Goal: Information Seeking & Learning: Learn about a topic

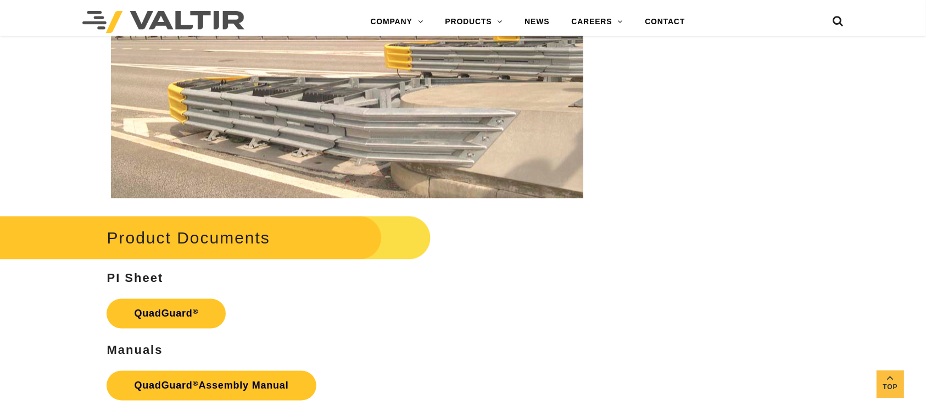
scroll to position [2025, 0]
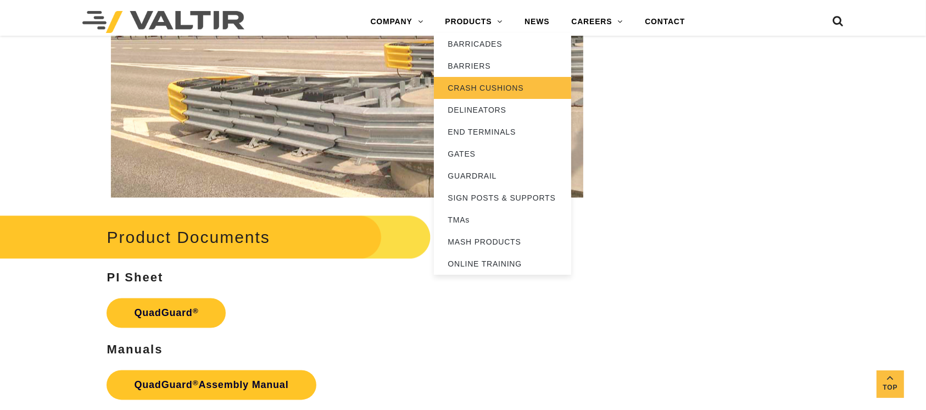
click at [474, 89] on link "CRASH CUSHIONS" at bounding box center [502, 88] width 137 height 22
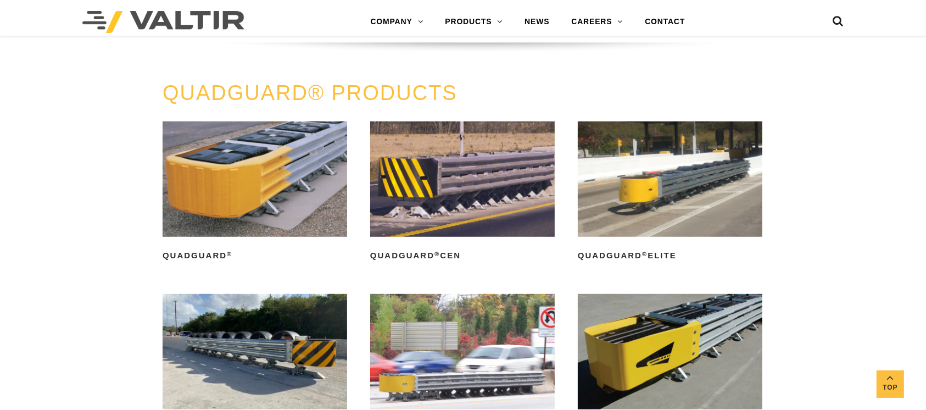
scroll to position [672, 0]
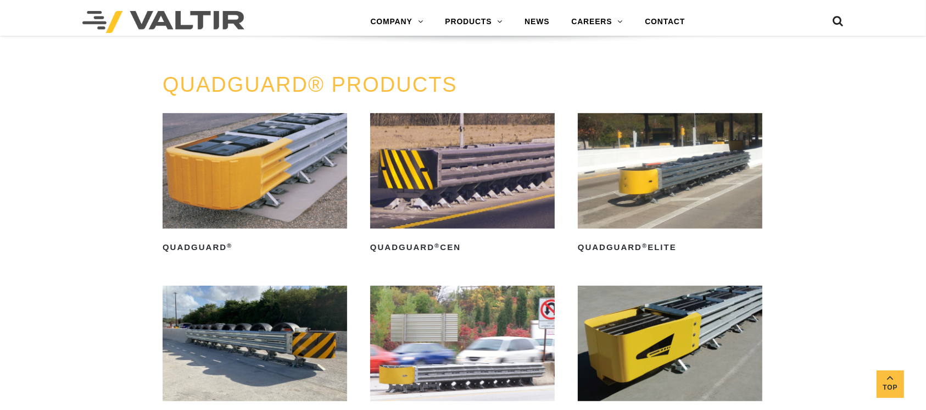
click at [668, 349] on img at bounding box center [669, 342] width 184 height 115
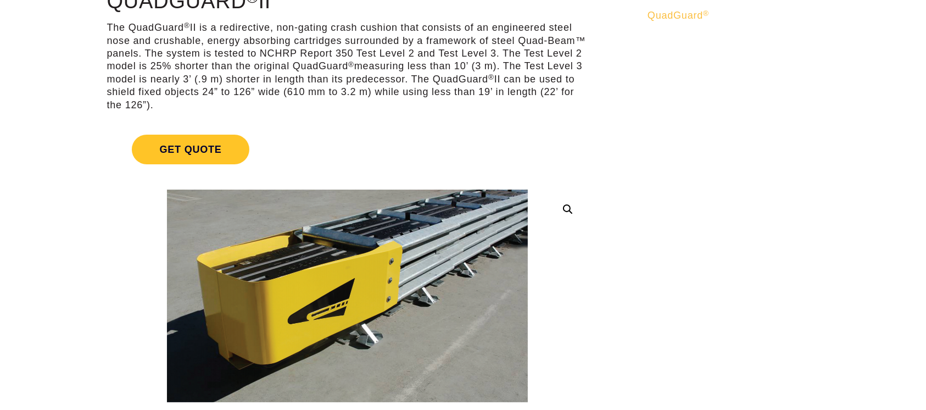
scroll to position [120, 0]
